Goal: Task Accomplishment & Management: Manage account settings

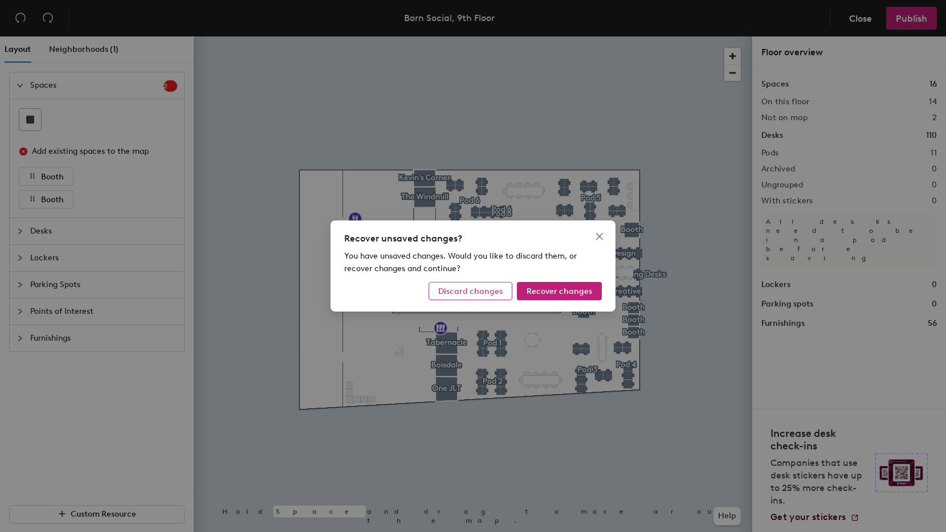
click at [473, 294] on span "Discard changes" at bounding box center [470, 292] width 64 height 10
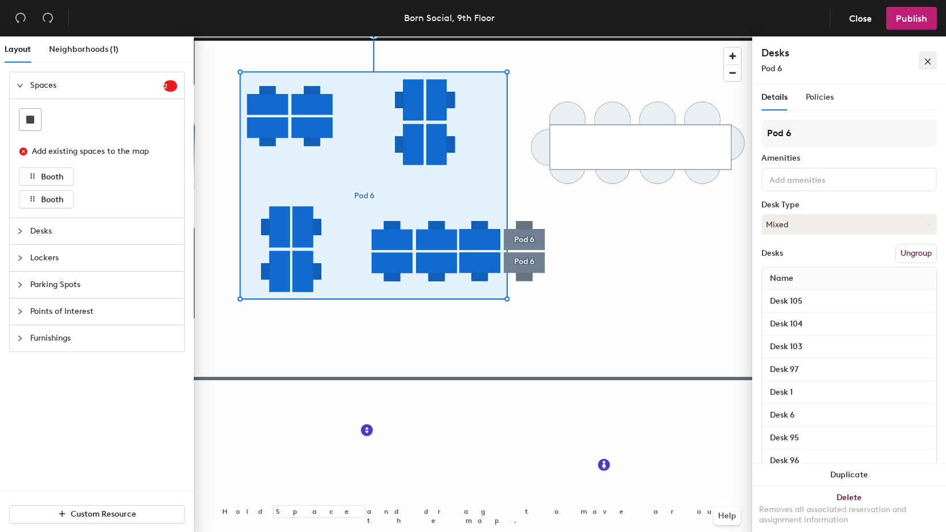
click at [928, 60] on icon "close" at bounding box center [927, 62] width 8 height 8
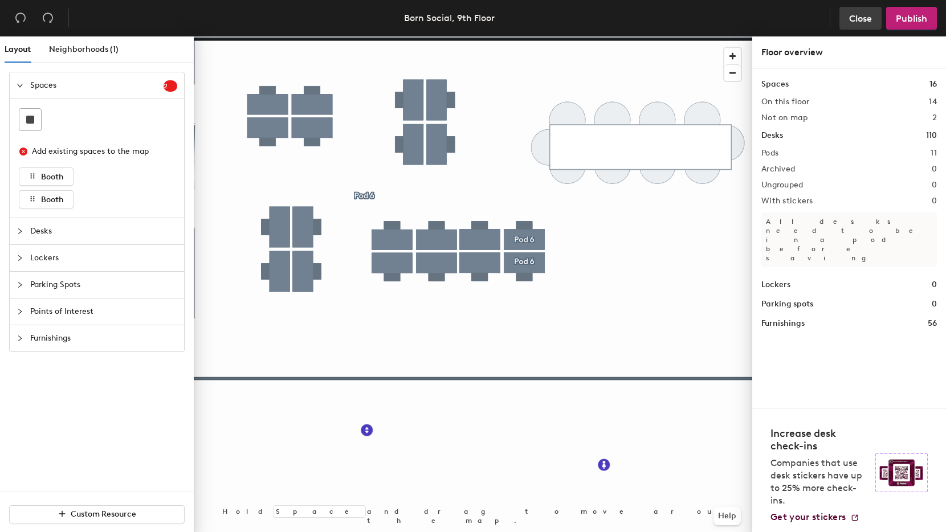
click at [859, 18] on span "Close" at bounding box center [860, 18] width 23 height 11
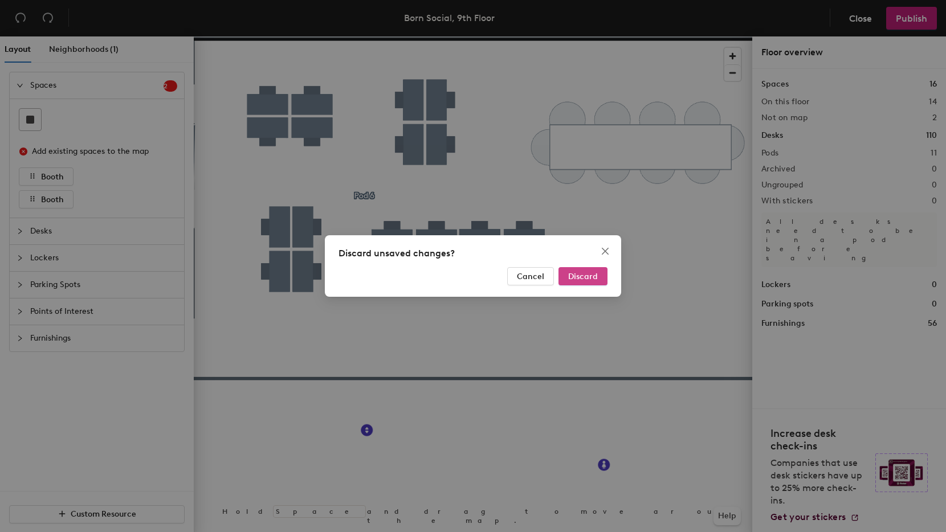
click at [586, 273] on span "Discard" at bounding box center [583, 277] width 30 height 10
